Goal: Task Accomplishment & Management: Use online tool/utility

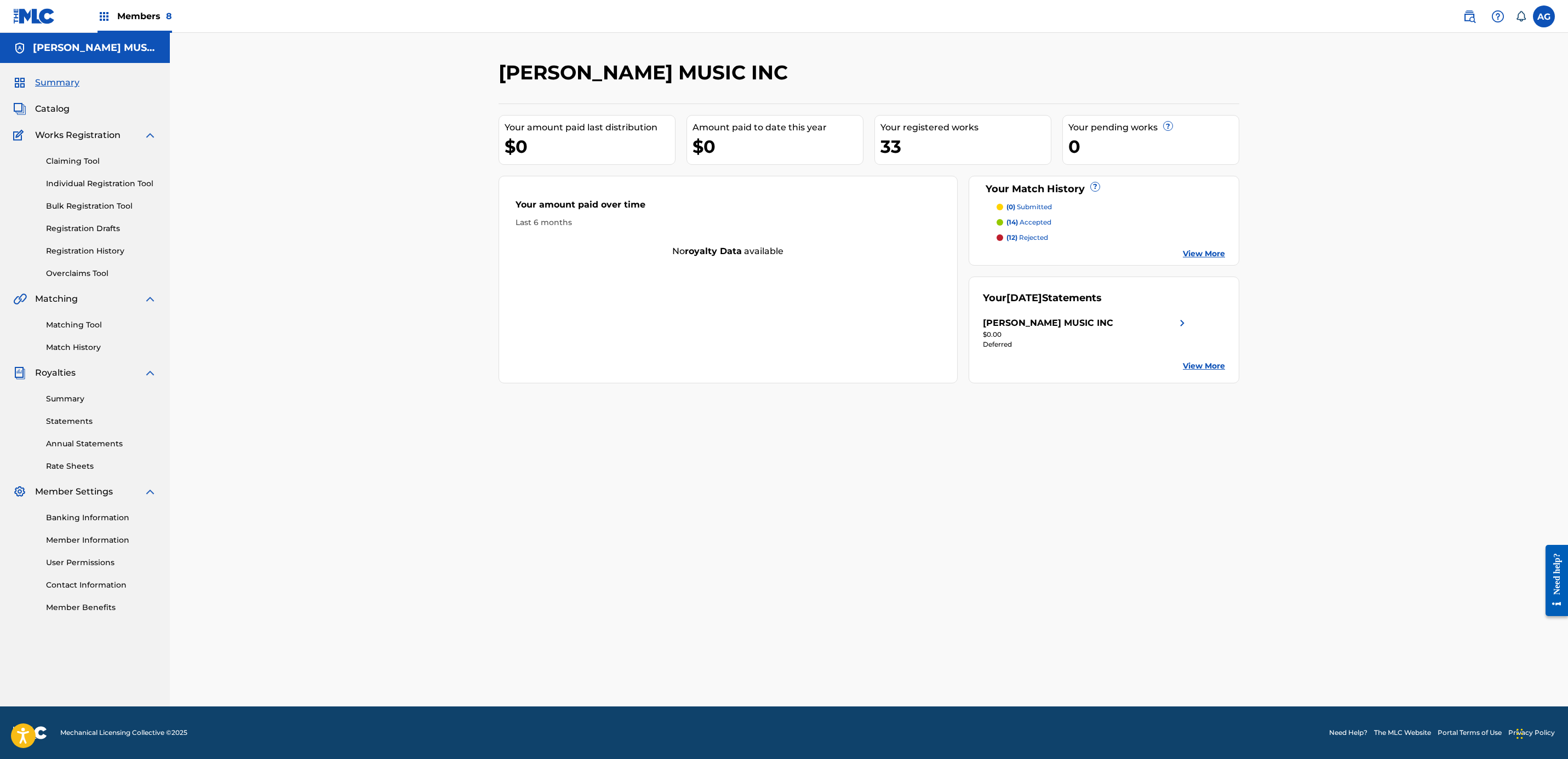
click at [76, 349] on link "Match History" at bounding box center [101, 348] width 111 height 12
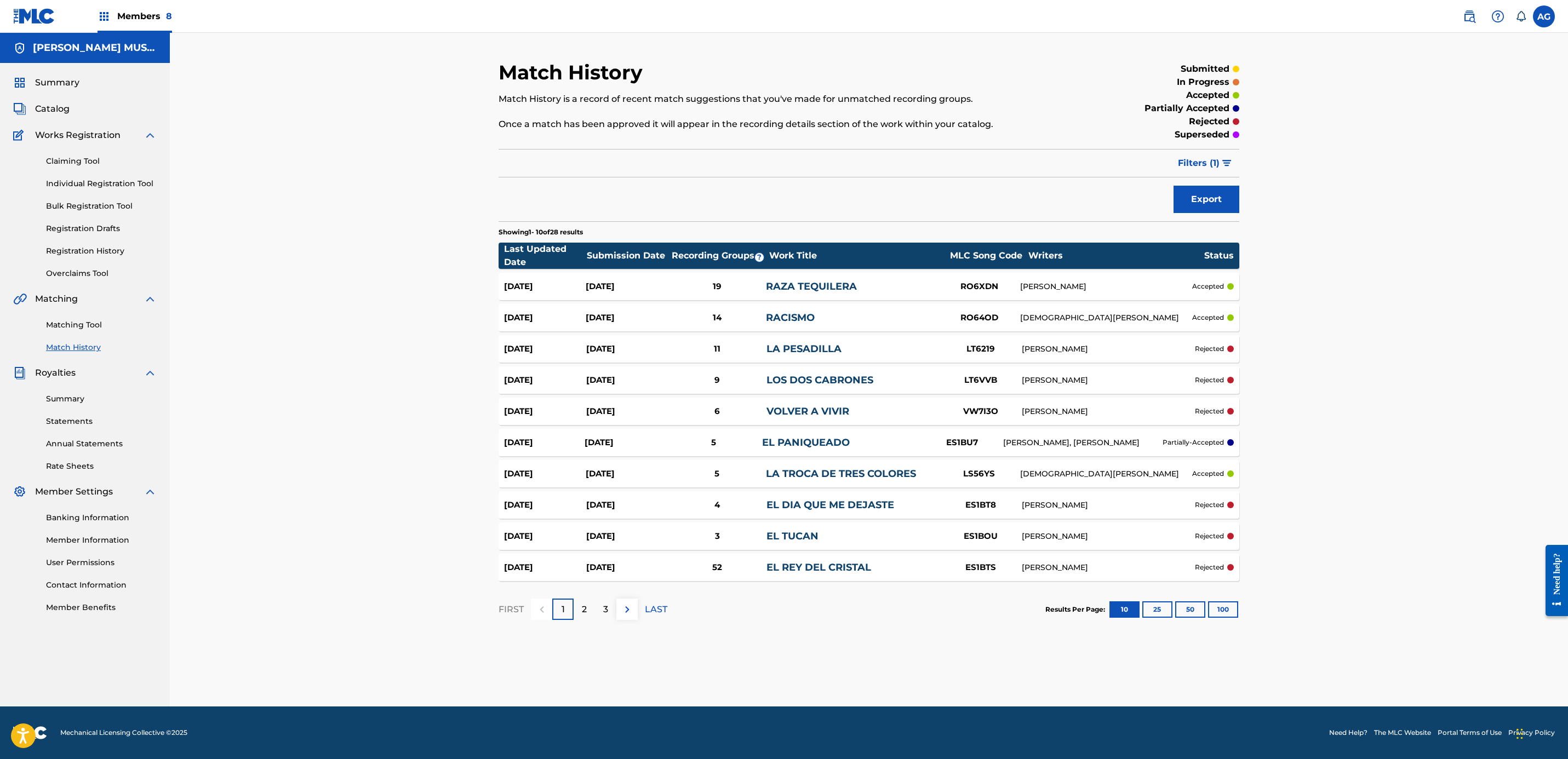
click at [95, 328] on link "Matching Tool" at bounding box center [101, 325] width 111 height 12
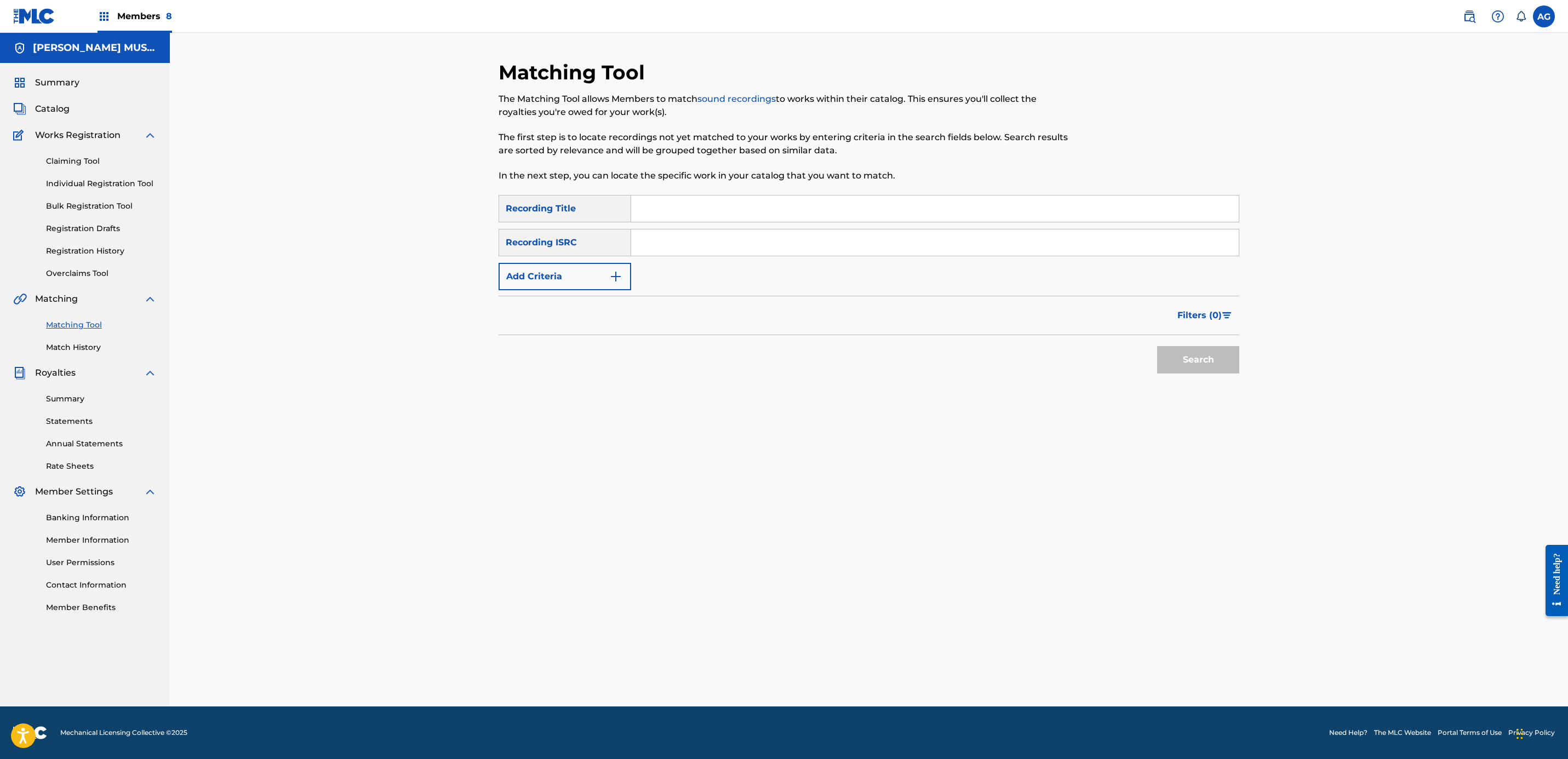
click at [569, 273] on button "Add Criteria" at bounding box center [565, 277] width 133 height 28
click at [827, 278] on input "Search Form" at bounding box center [925, 276] width 587 height 26
paste input "[PERSON_NAME]"
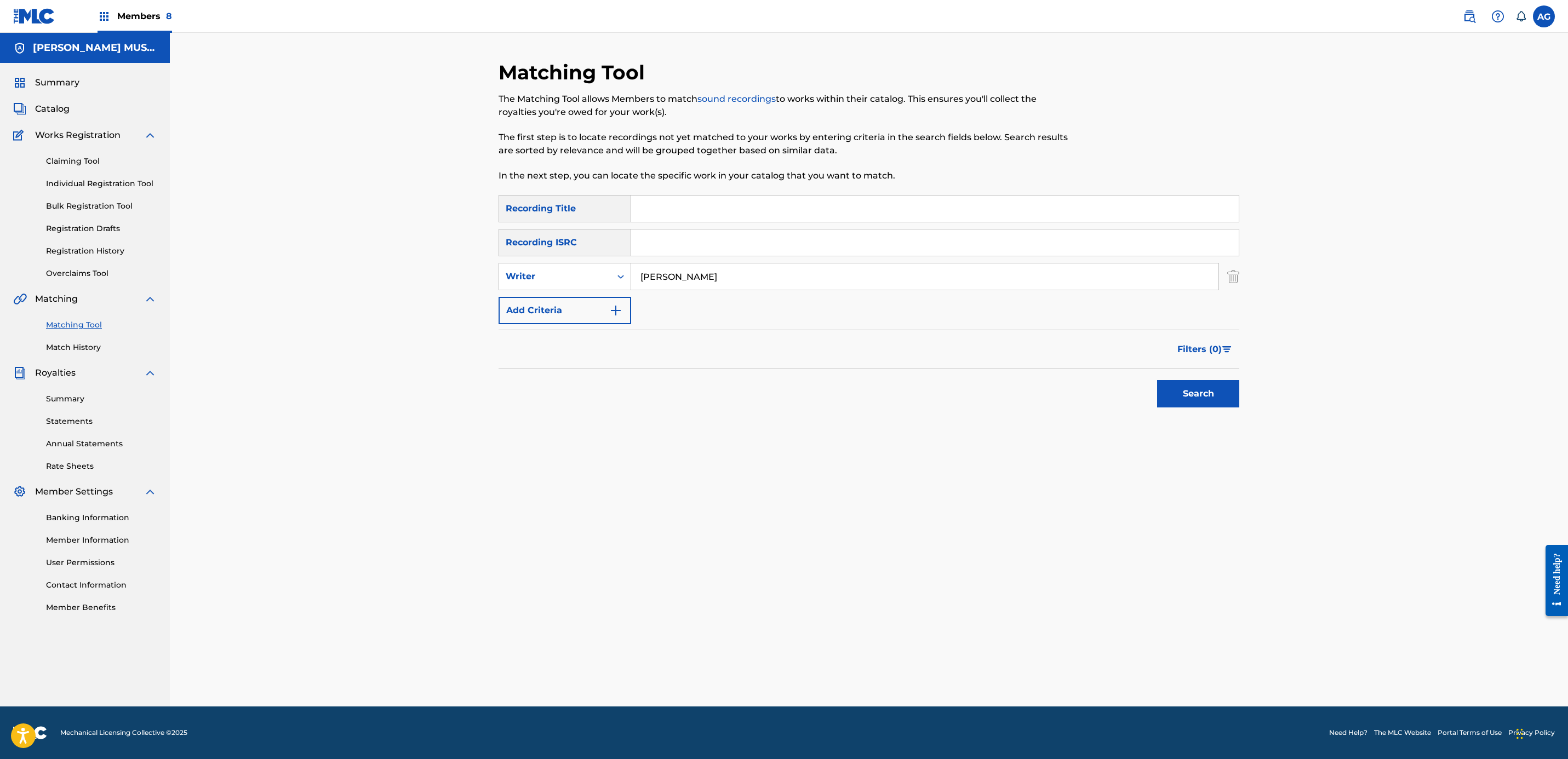
type input "[PERSON_NAME]"
click at [1198, 398] on button "Search" at bounding box center [1198, 394] width 82 height 28
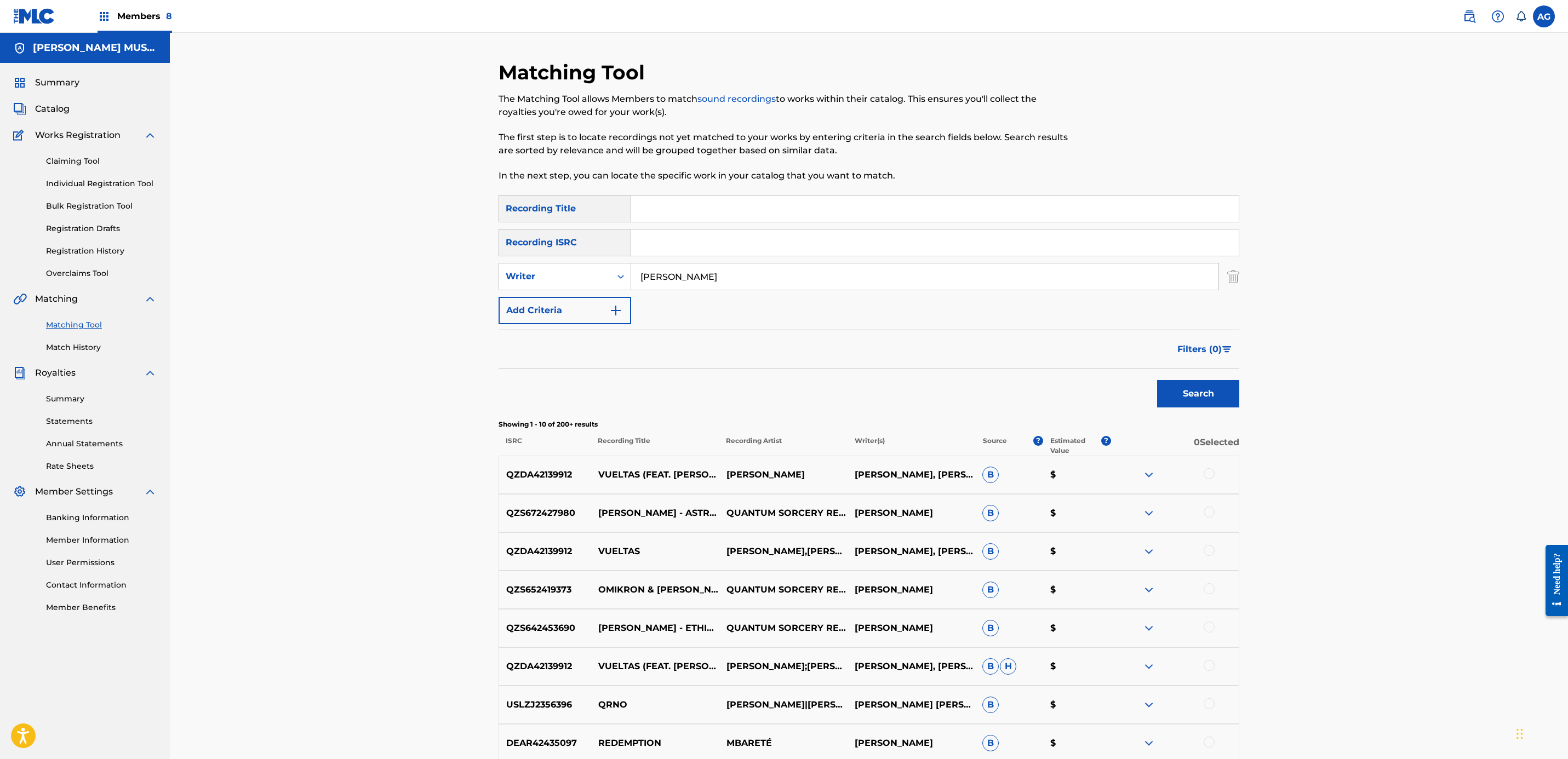
click at [554, 301] on button "Add Criteria" at bounding box center [565, 311] width 133 height 28
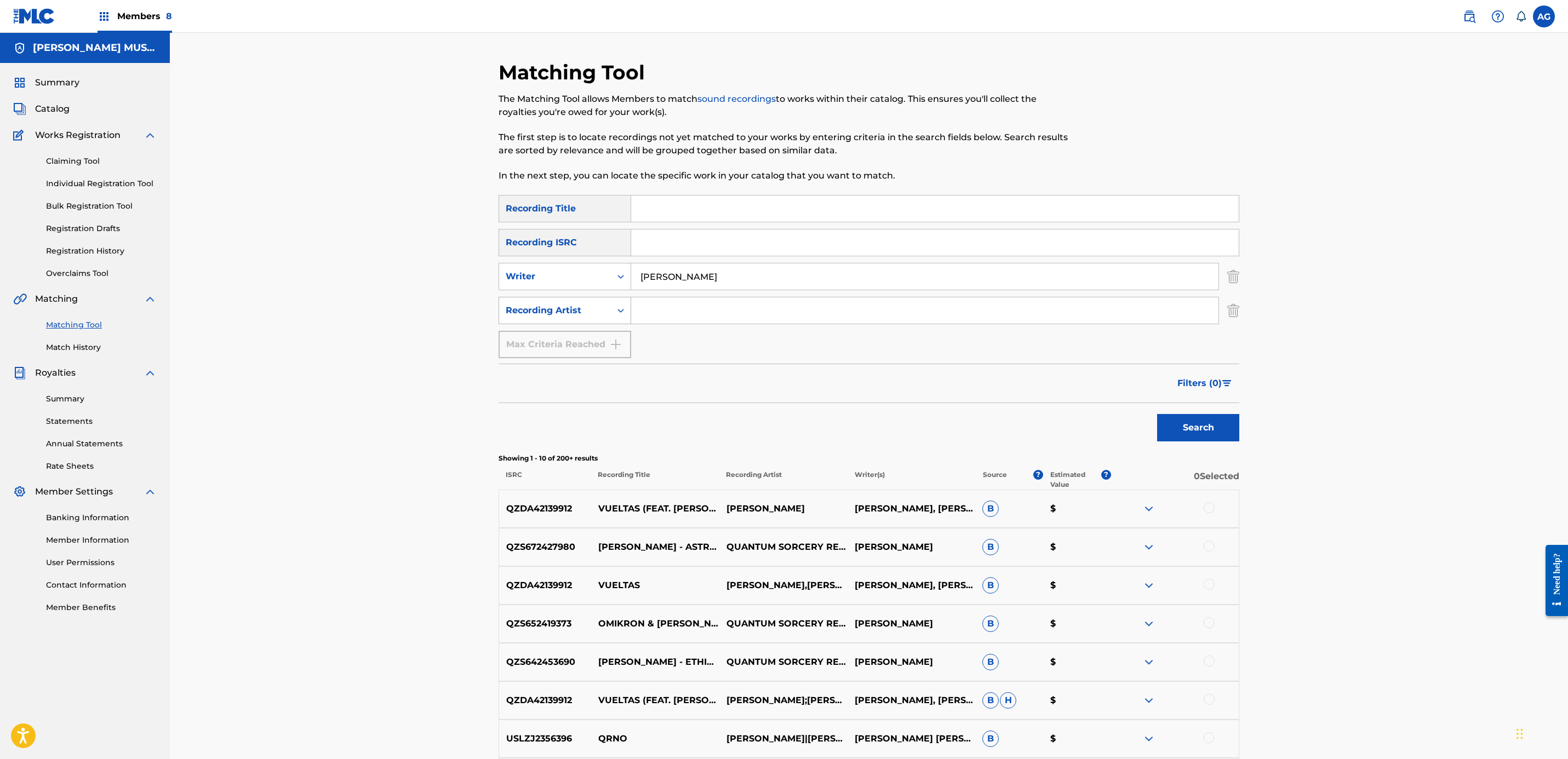
click at [554, 304] on div "Recording Artist" at bounding box center [555, 310] width 98 height 13
click at [563, 338] on div "Recording Artist" at bounding box center [565, 338] width 132 height 28
click at [648, 314] on input "Search Form" at bounding box center [925, 311] width 587 height 26
type input "NUEVO ILIGALES"
click at [1157, 414] on button "Search" at bounding box center [1198, 427] width 82 height 28
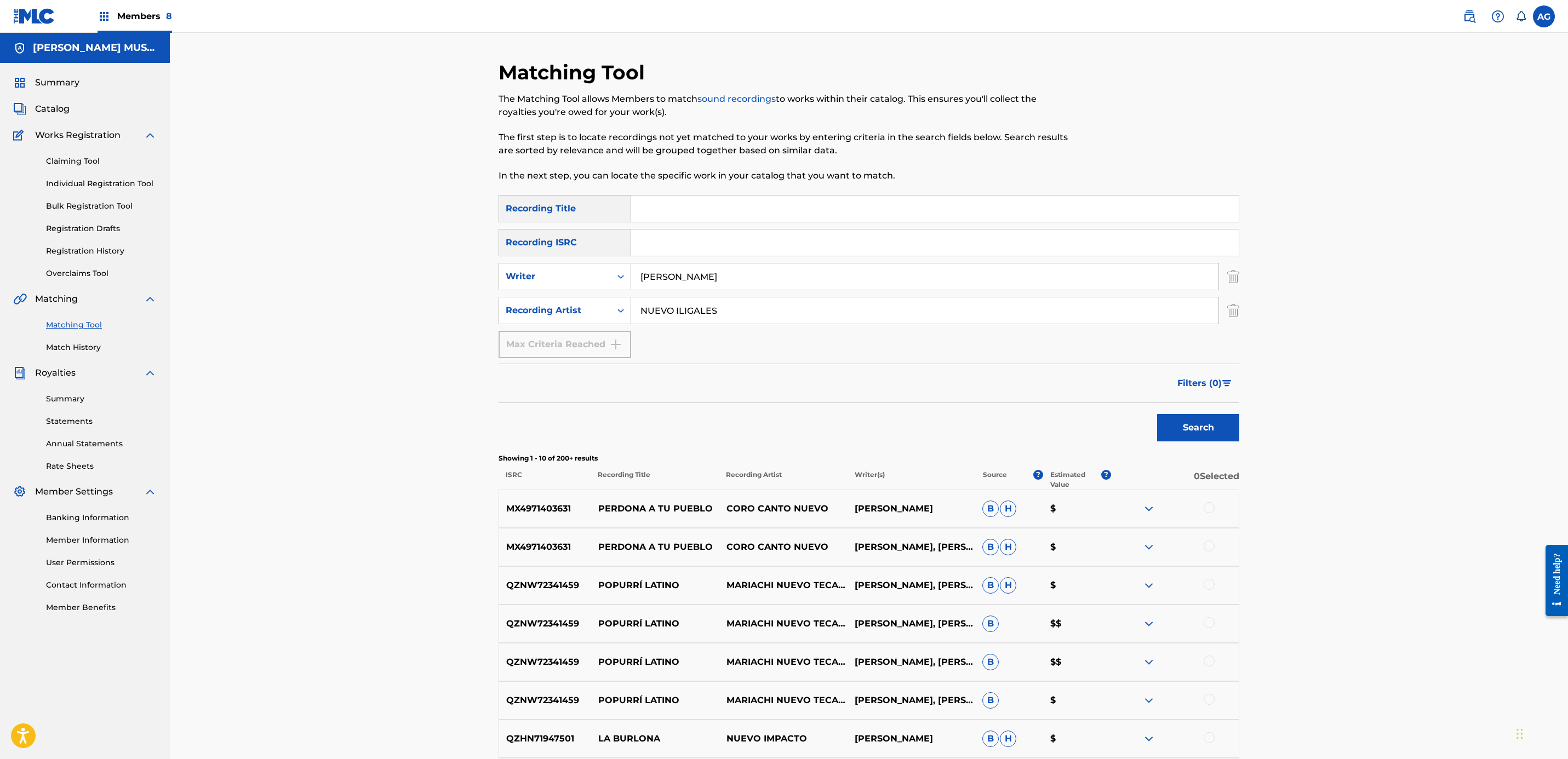
click at [707, 306] on input "NUEVO ILIGALES" at bounding box center [925, 311] width 587 height 26
drag, startPoint x: 758, startPoint y: 278, endPoint x: 312, endPoint y: 272, distance: 446.0
click at [312, 272] on div "Matching Tool The Matching Tool allows Members to match sound recordings to wor…" at bounding box center [869, 494] width 1398 height 923
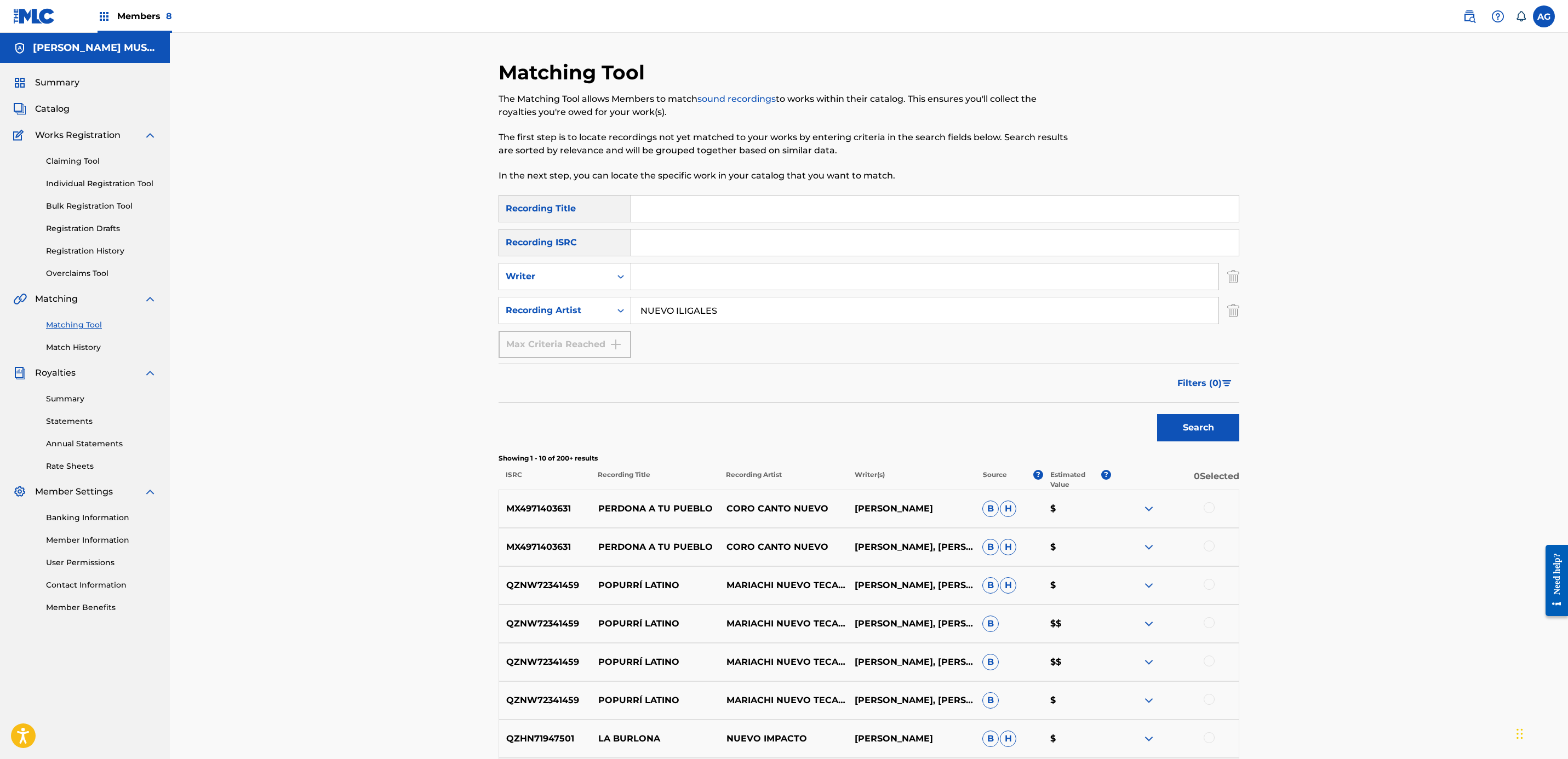
click at [642, 303] on input "NUEVO ILIGALES" at bounding box center [925, 311] width 587 height 26
type input "LOS NUEVO ILIGALES"
click at [669, 218] on input "Search Form" at bounding box center [935, 209] width 608 height 26
click at [380, 320] on div "Matching Tool The Matching Tool allows Members to match sound recordings to wor…" at bounding box center [869, 494] width 1398 height 923
click at [735, 205] on input "Search Form" at bounding box center [935, 209] width 608 height 26
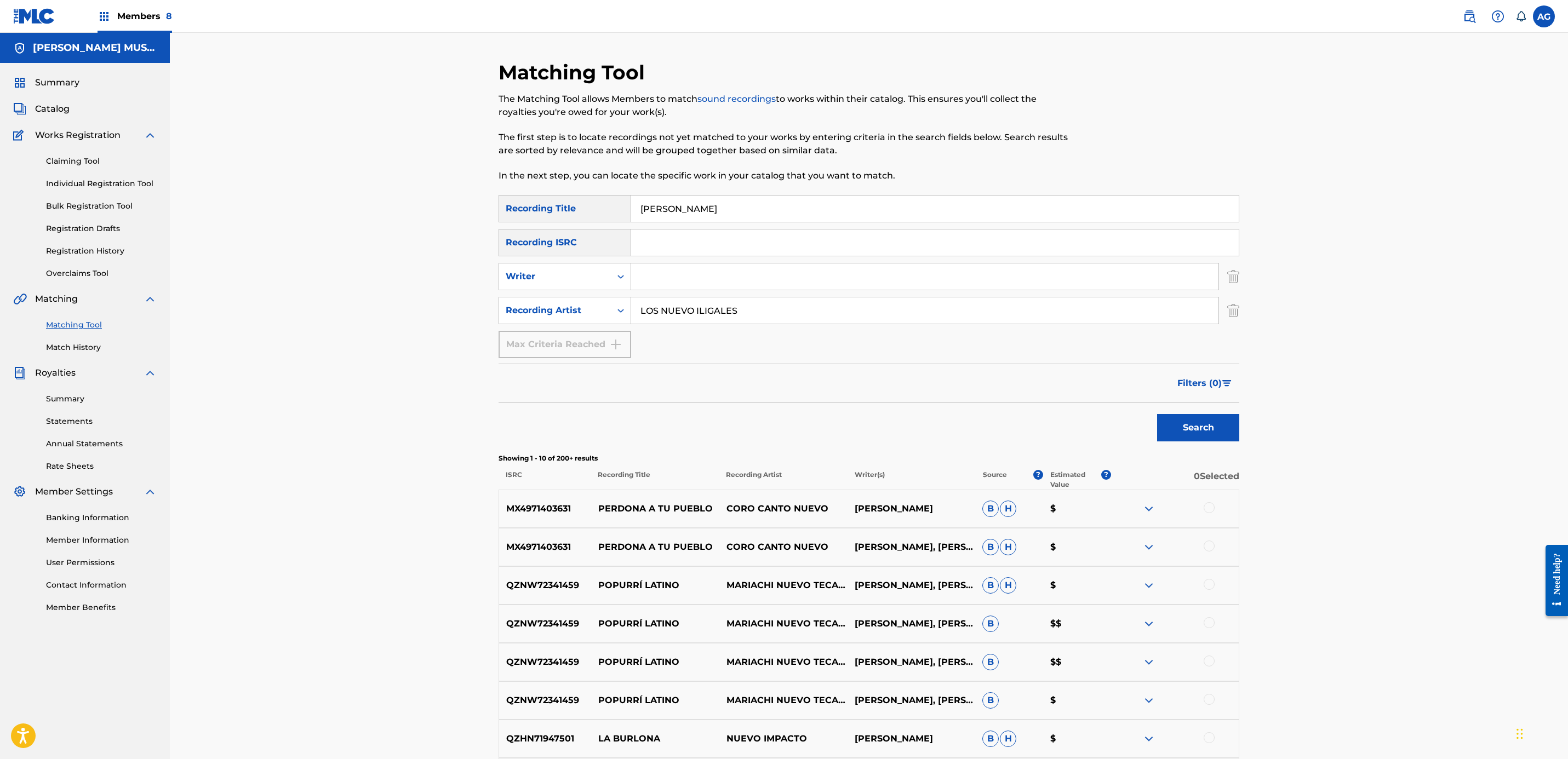
type input "[PERSON_NAME]"
click at [1157, 414] on button "Search" at bounding box center [1198, 427] width 82 height 28
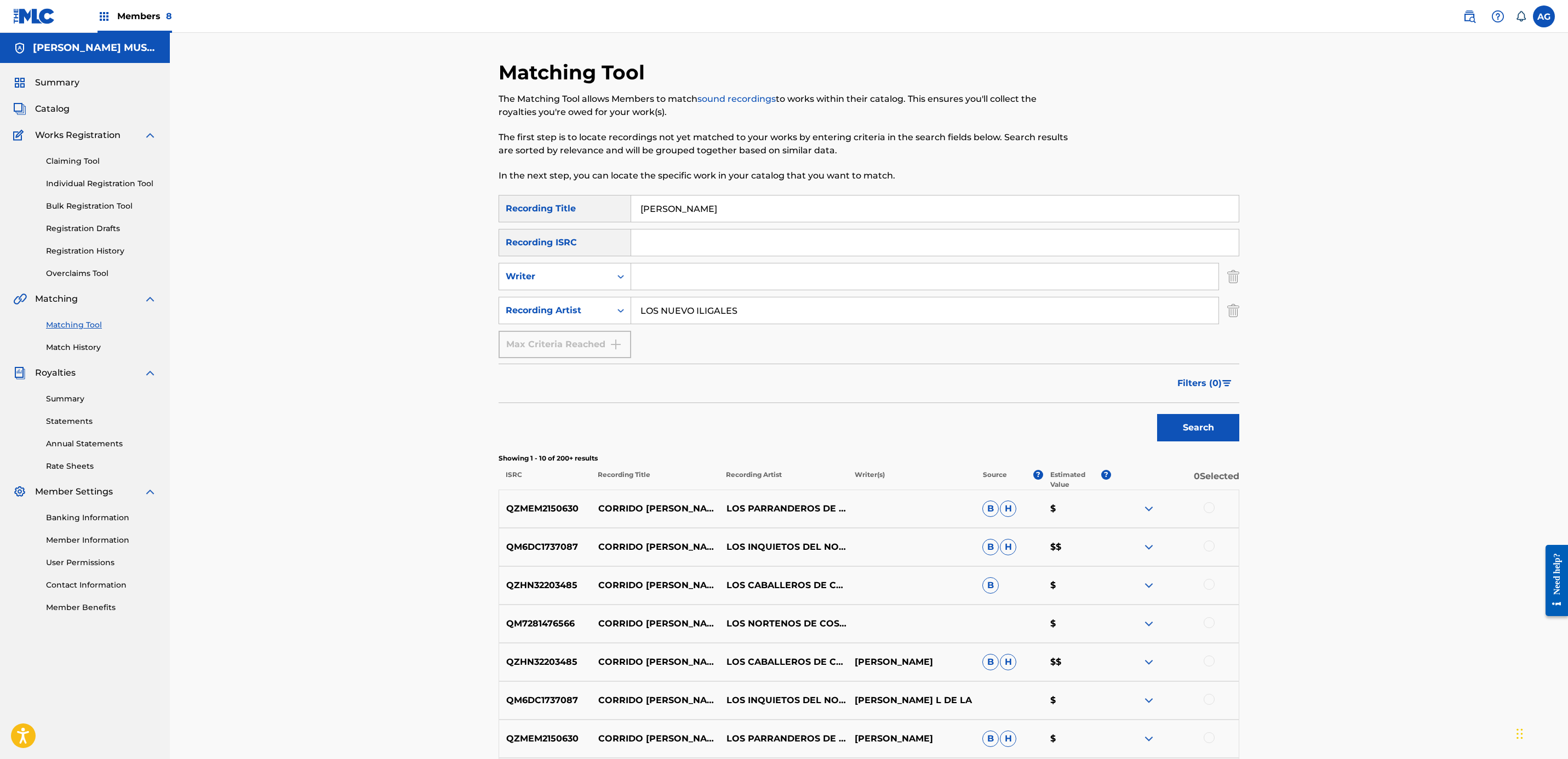
drag, startPoint x: 778, startPoint y: 212, endPoint x: 346, endPoint y: 169, distance: 434.1
click at [346, 169] on div "Matching Tool The Matching Tool allows Members to match sound recordings to wor…" at bounding box center [869, 494] width 1398 height 923
click at [1206, 431] on button "Search" at bounding box center [1198, 427] width 82 height 28
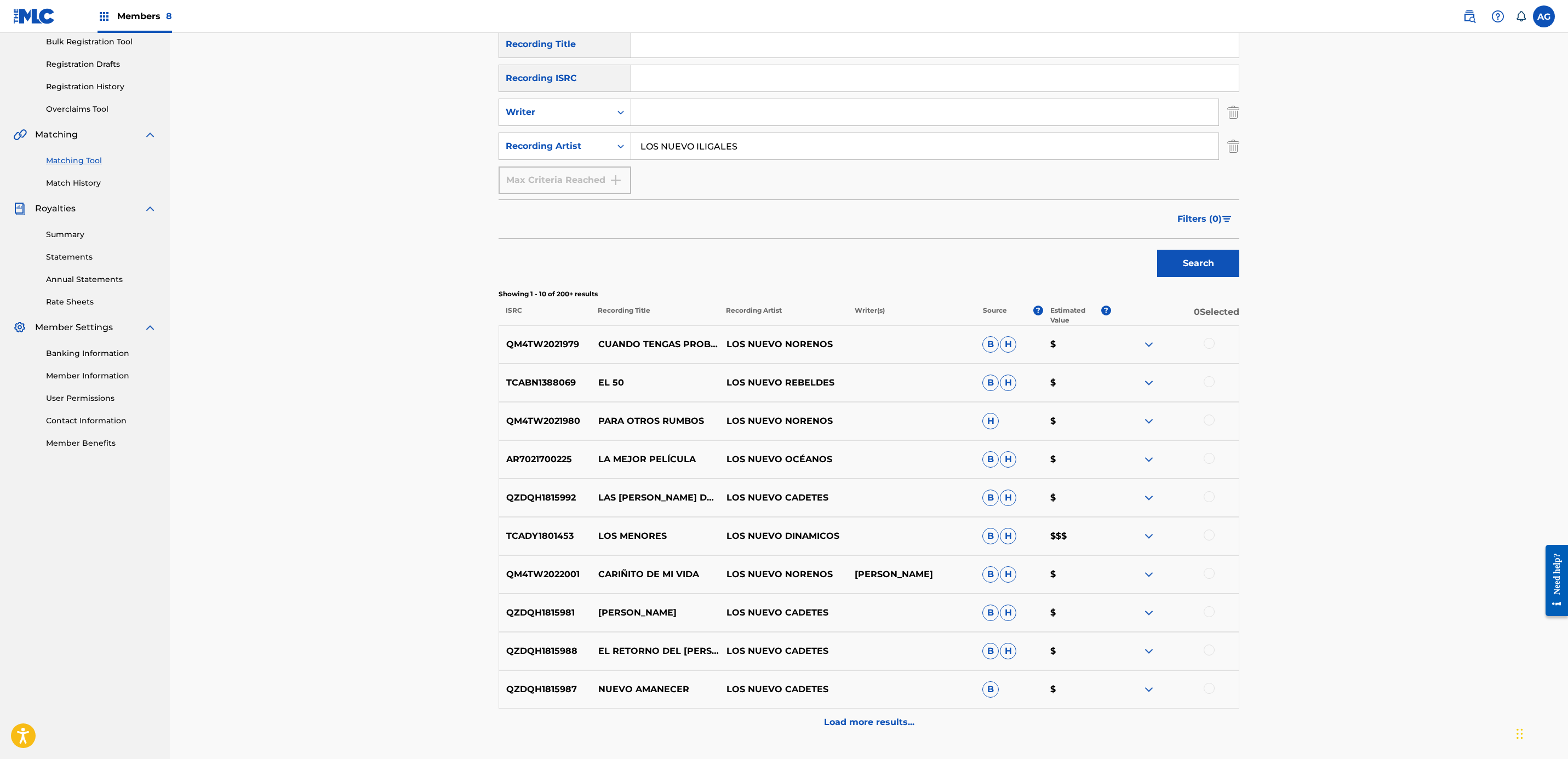
scroll to position [248, 0]
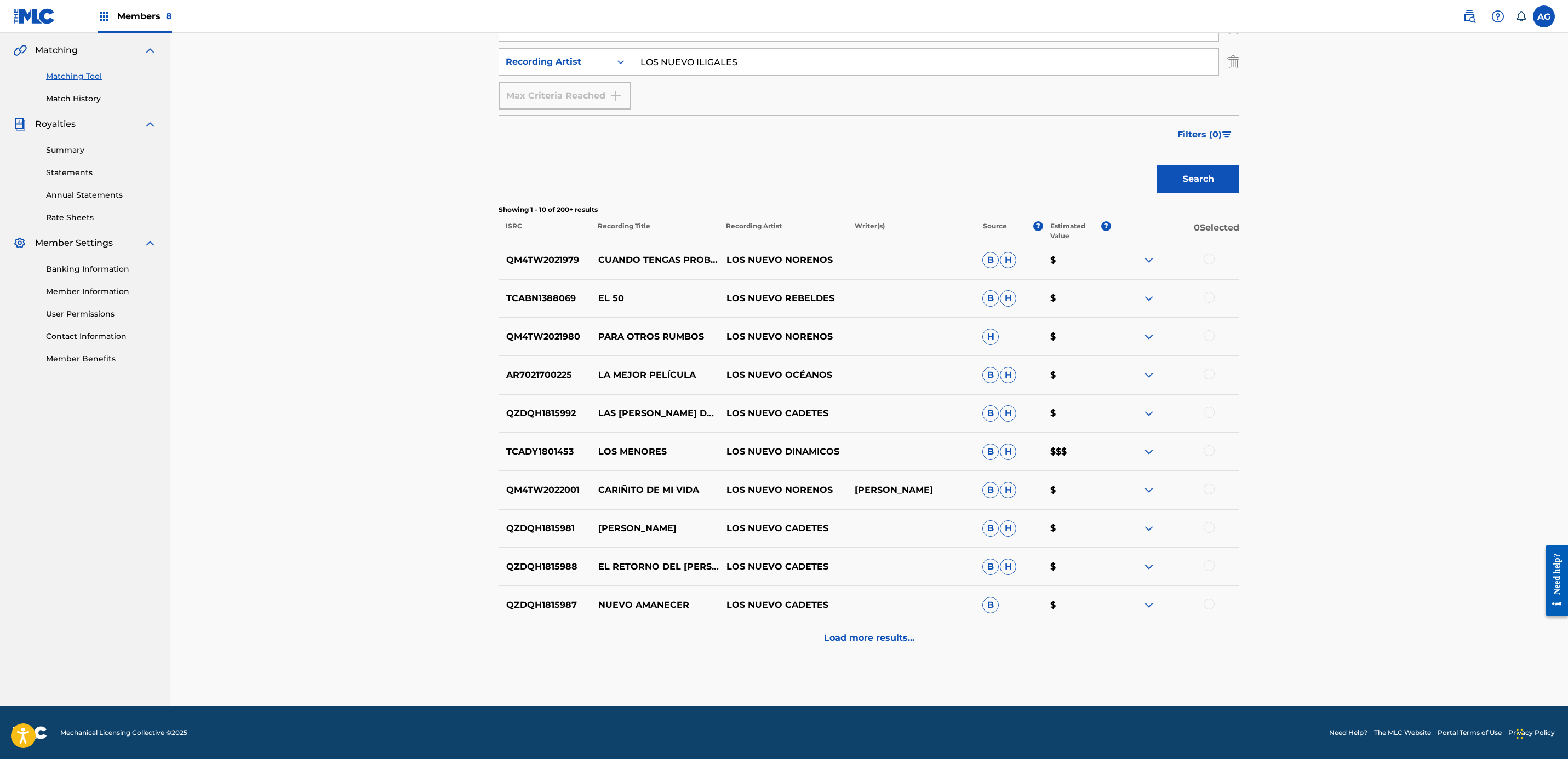
drag, startPoint x: 970, startPoint y: 498, endPoint x: 988, endPoint y: 574, distance: 78.1
click at [1195, 142] on button "Filters ( 0 )" at bounding box center [1204, 135] width 68 height 28
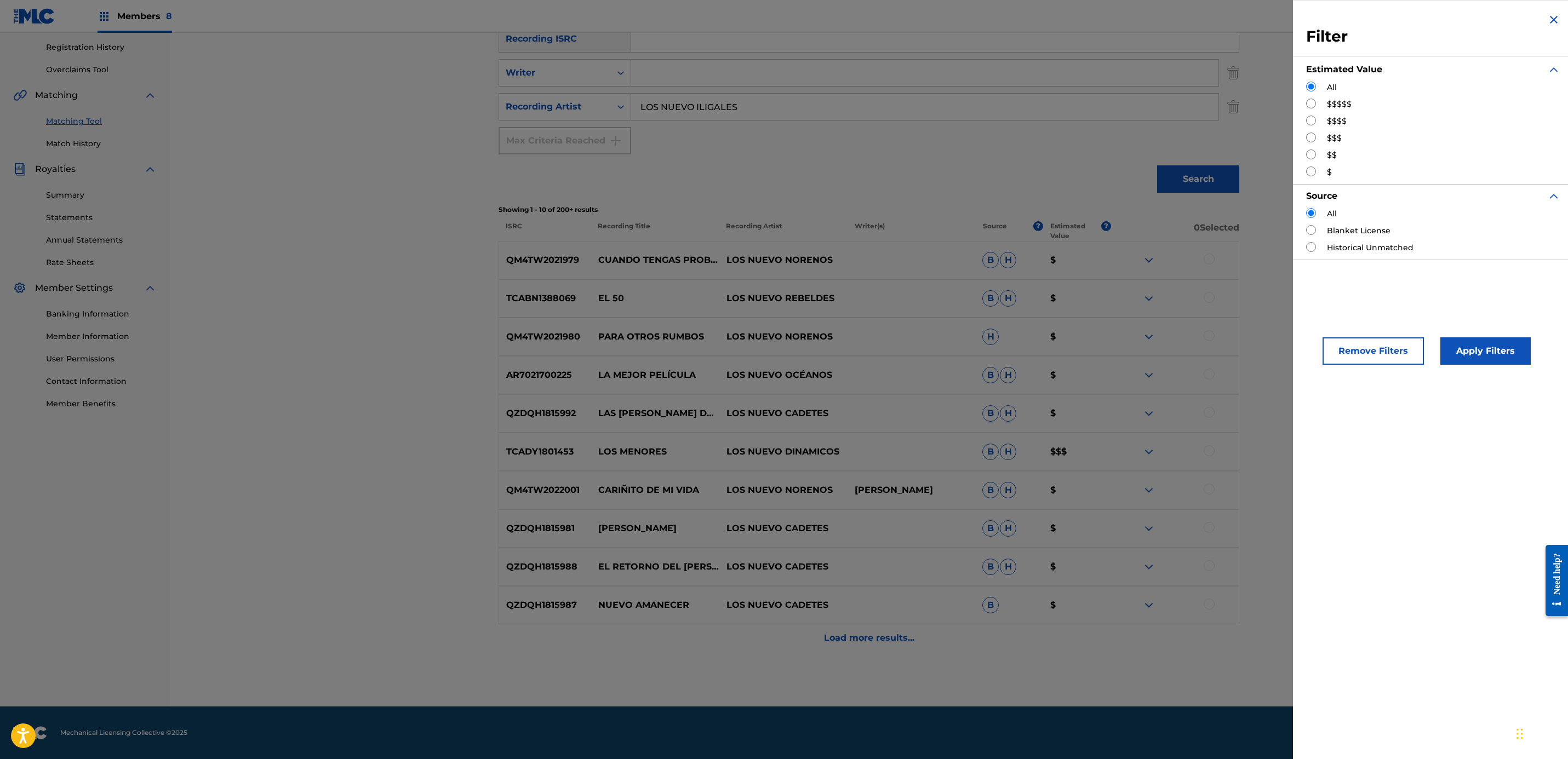
click at [1309, 103] on input "Search Form" at bounding box center [1311, 103] width 10 height 10
radio input "true"
click at [1496, 346] on button "Apply Filters" at bounding box center [1485, 351] width 90 height 28
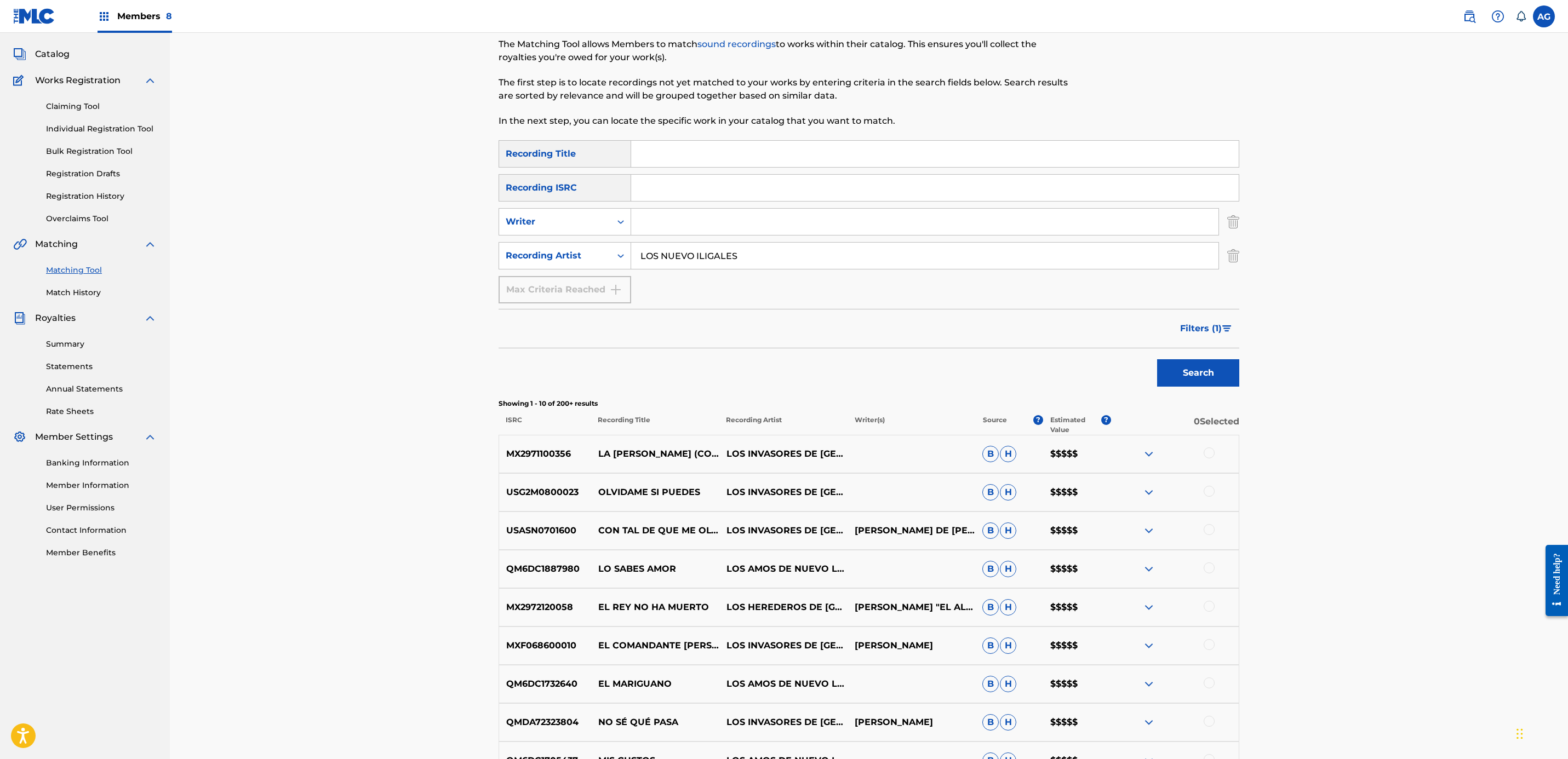
drag, startPoint x: 814, startPoint y: 404, endPoint x: 822, endPoint y: 429, distance: 26.2
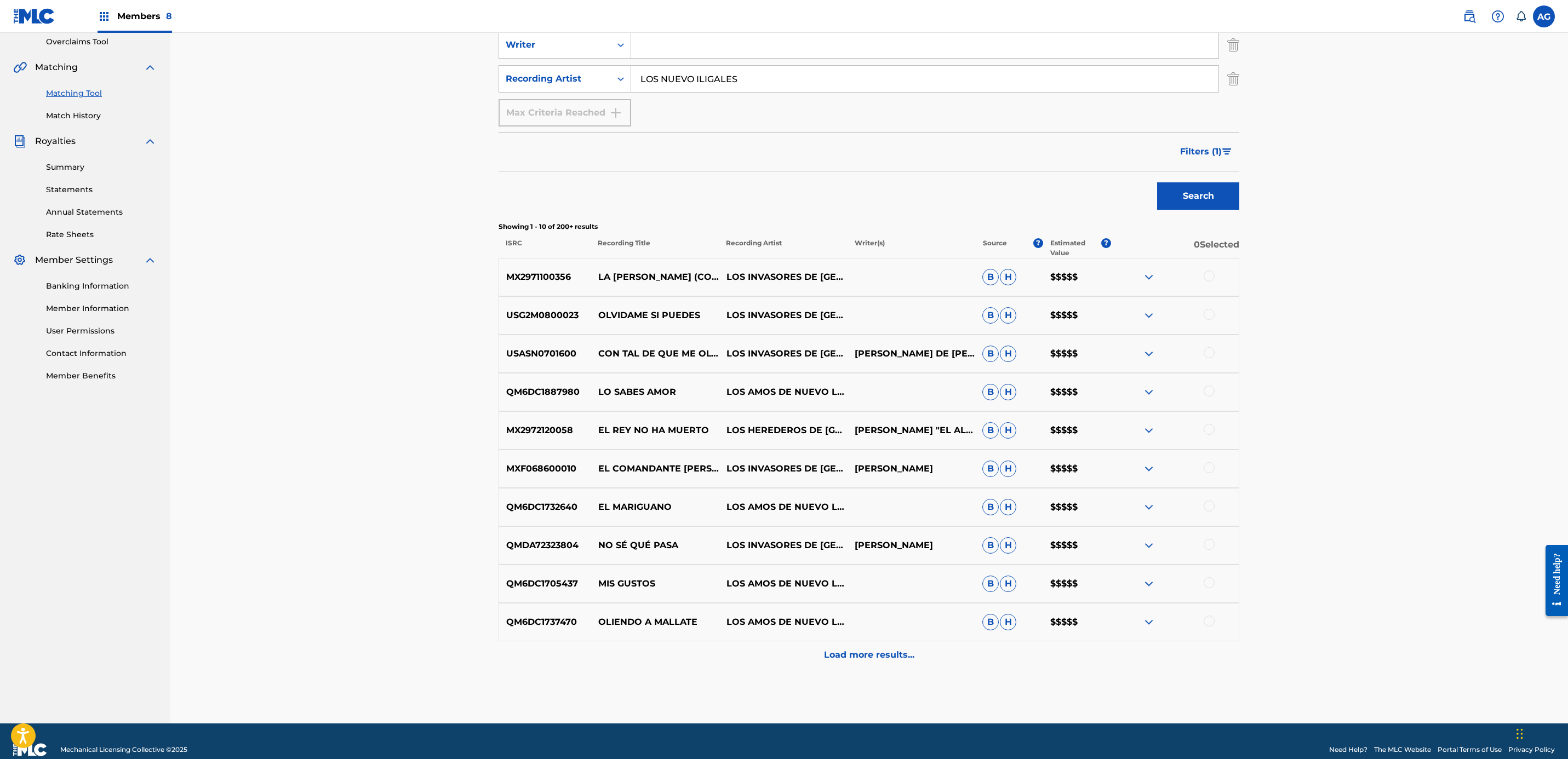
drag, startPoint x: 437, startPoint y: 549, endPoint x: 437, endPoint y: 600, distance: 51.0
